Goal: Information Seeking & Learning: Learn about a topic

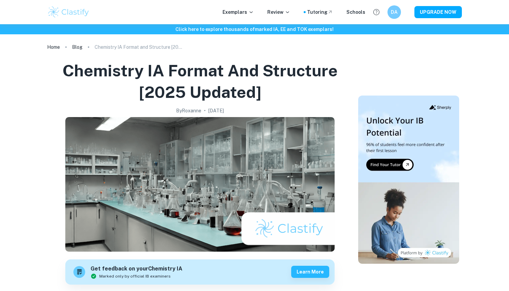
scroll to position [561, 0]
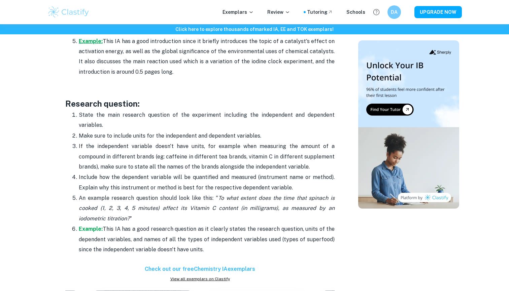
click at [98, 38] on strong "Example:" at bounding box center [91, 41] width 24 height 6
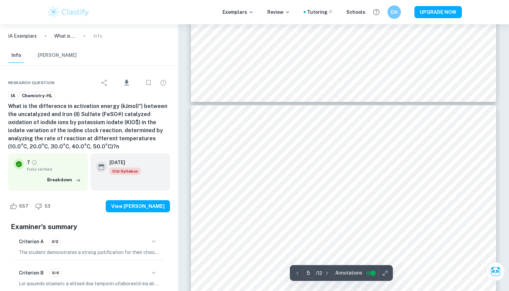
scroll to position [2154, 0]
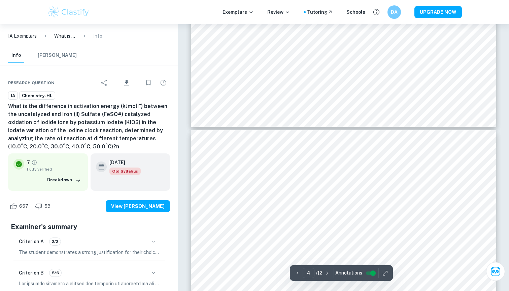
type input "5"
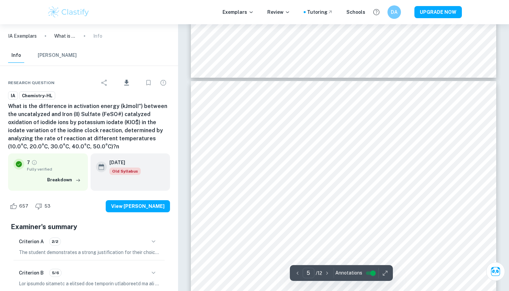
scroll to position [1844, 0]
